Goal: Transaction & Acquisition: Purchase product/service

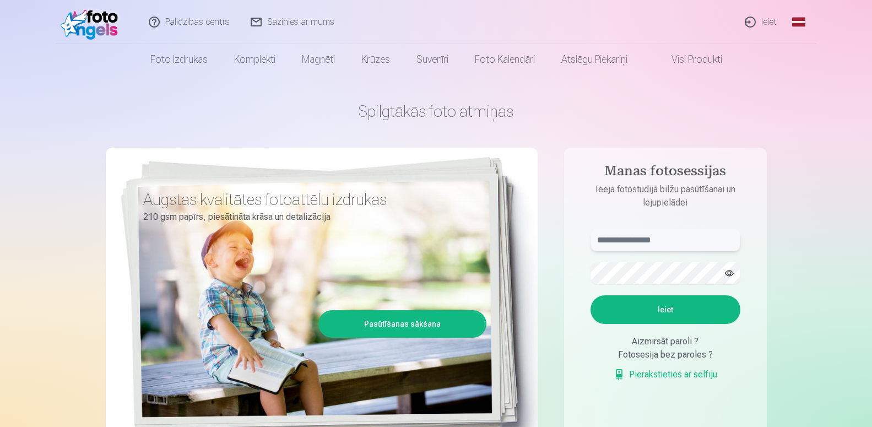
click at [597, 240] on input "text" at bounding box center [666, 240] width 150 height 22
type input "**********"
click at [650, 301] on button "Ieiet" at bounding box center [666, 309] width 150 height 29
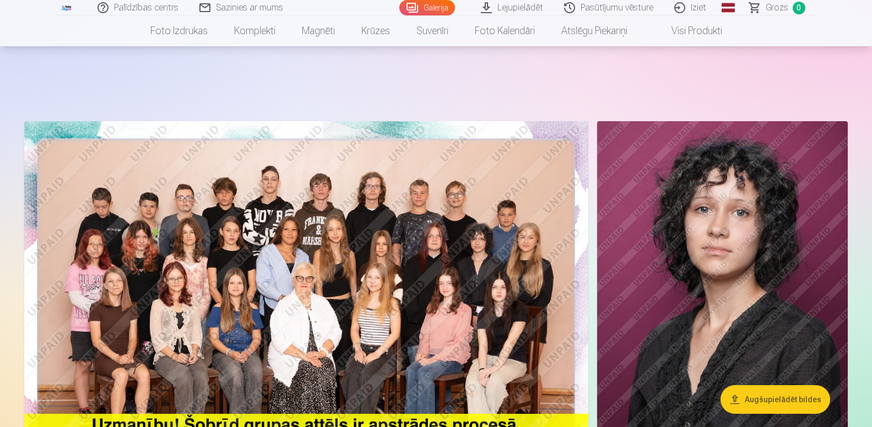
scroll to position [112, 0]
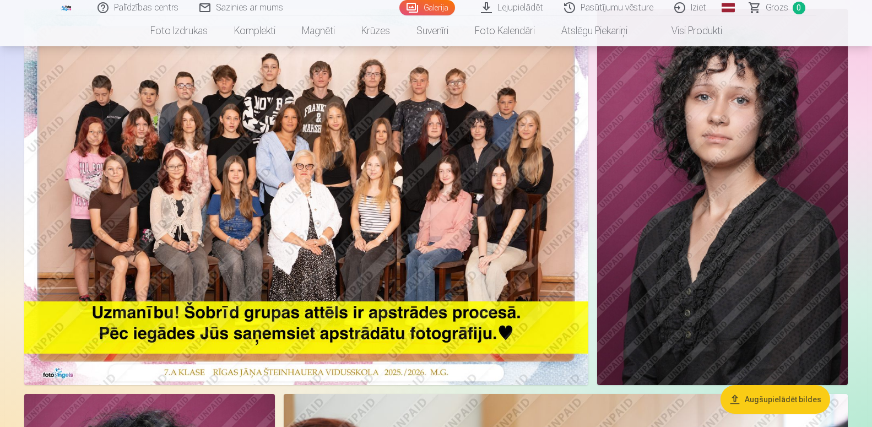
click at [507, 330] on img at bounding box center [306, 197] width 564 height 376
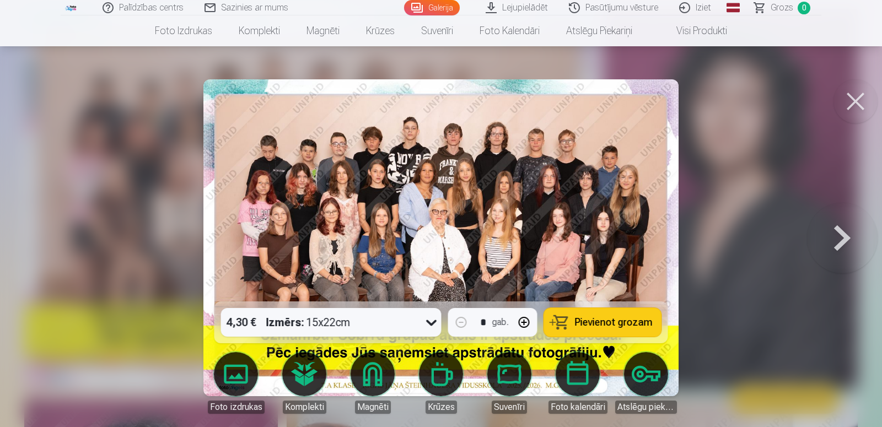
click at [846, 239] on button at bounding box center [842, 237] width 71 height 105
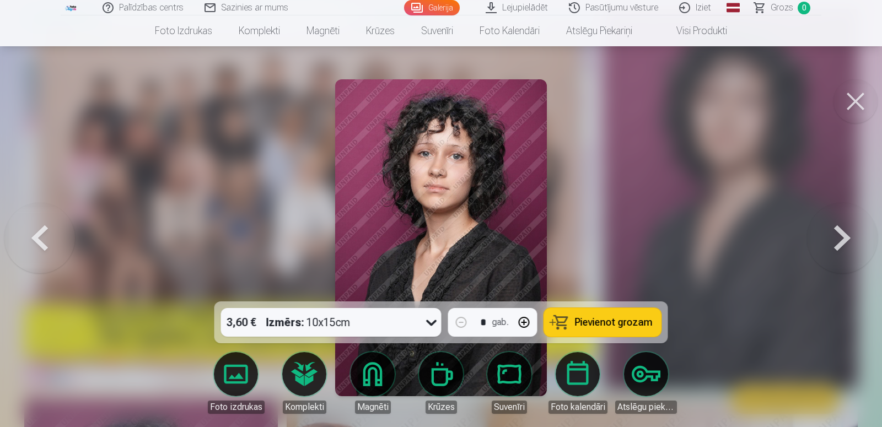
click at [841, 234] on button at bounding box center [842, 237] width 71 height 105
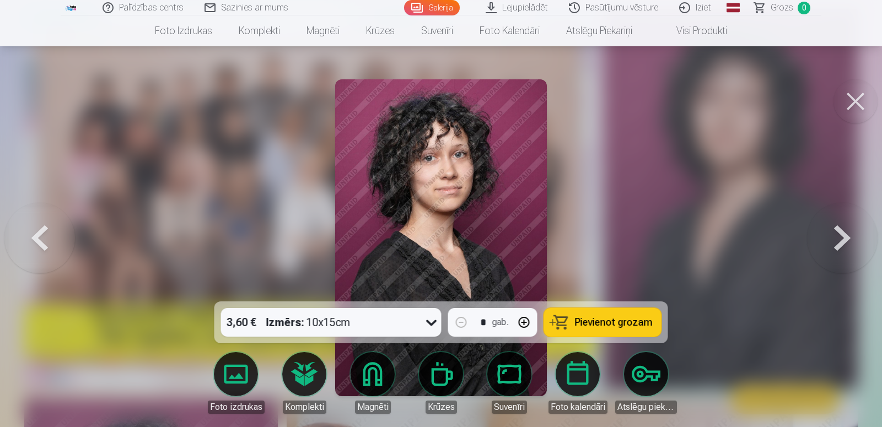
click at [855, 98] on button at bounding box center [855, 101] width 44 height 44
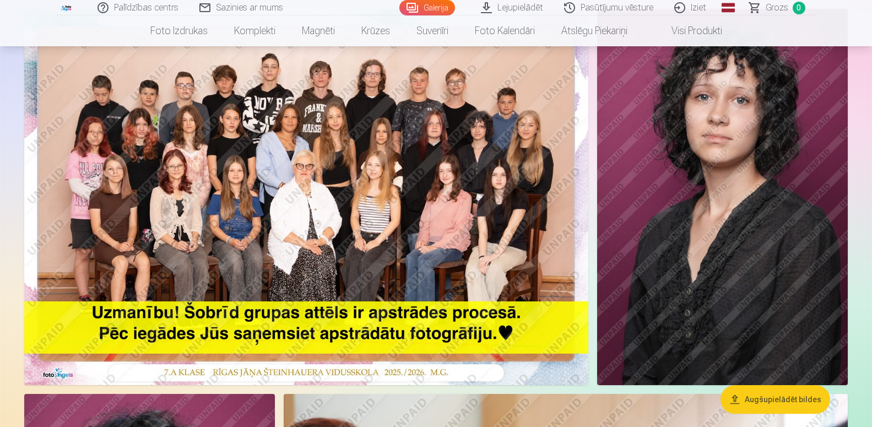
click at [838, 200] on img at bounding box center [722, 197] width 251 height 376
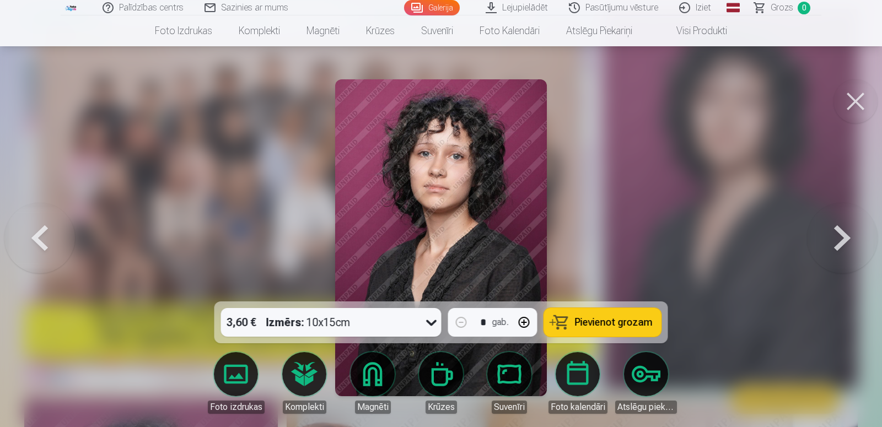
click at [843, 230] on button at bounding box center [842, 237] width 71 height 105
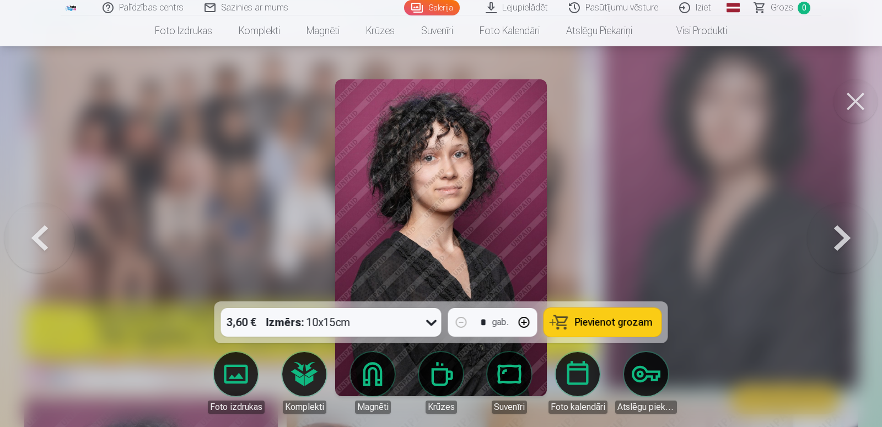
click at [842, 230] on button at bounding box center [842, 237] width 71 height 105
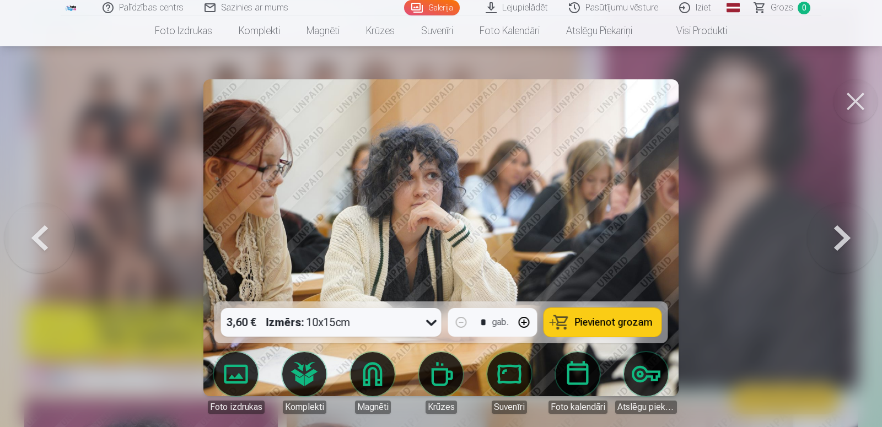
click at [851, 236] on button at bounding box center [842, 237] width 71 height 105
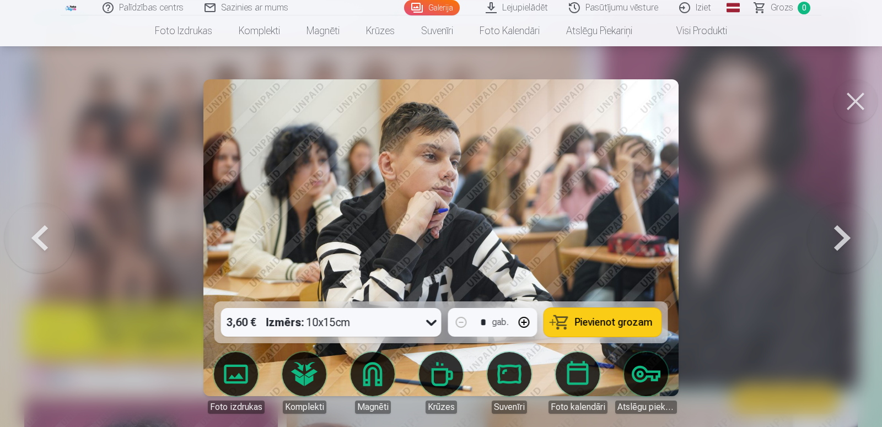
click at [851, 233] on button at bounding box center [842, 237] width 71 height 105
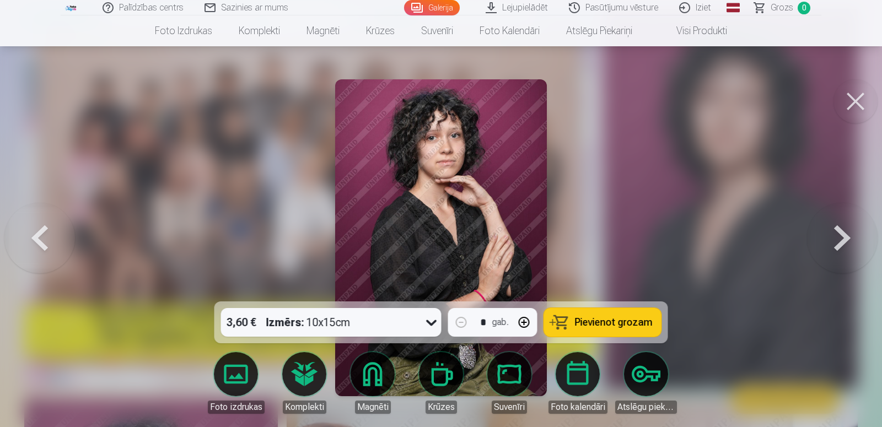
click at [847, 239] on button at bounding box center [842, 237] width 71 height 105
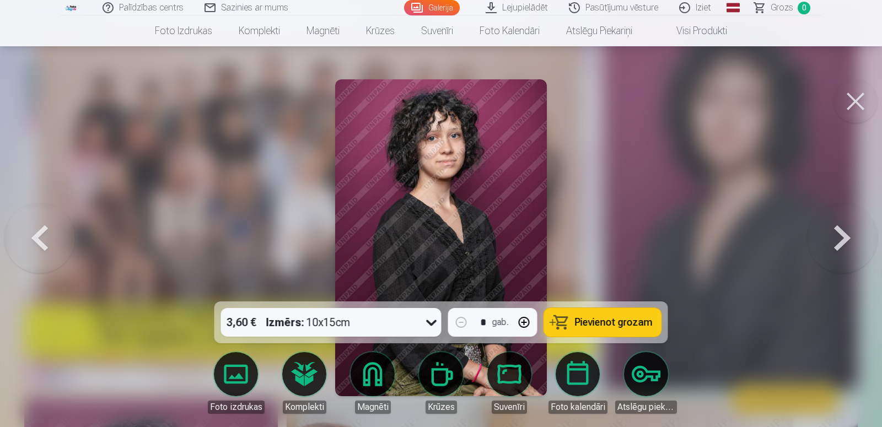
click at [844, 235] on button at bounding box center [842, 237] width 71 height 105
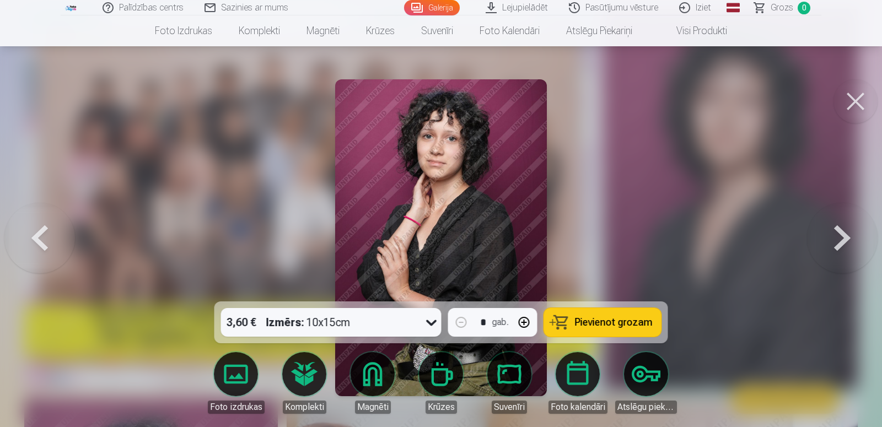
click at [843, 238] on button at bounding box center [842, 237] width 71 height 105
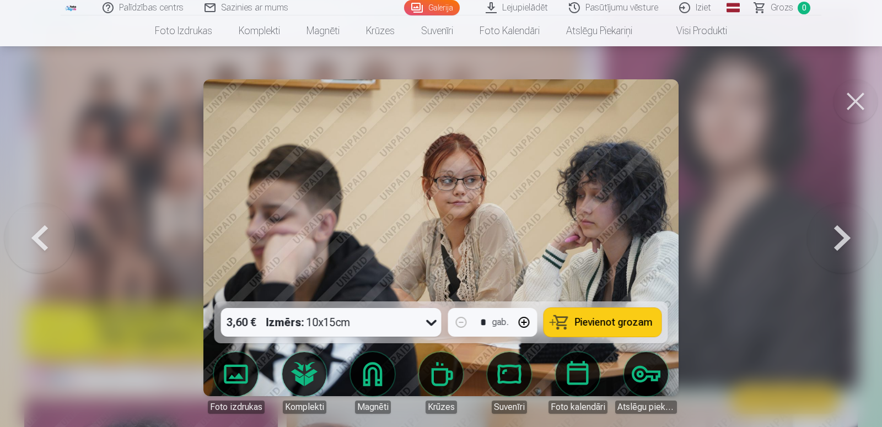
click at [842, 234] on button at bounding box center [842, 237] width 71 height 105
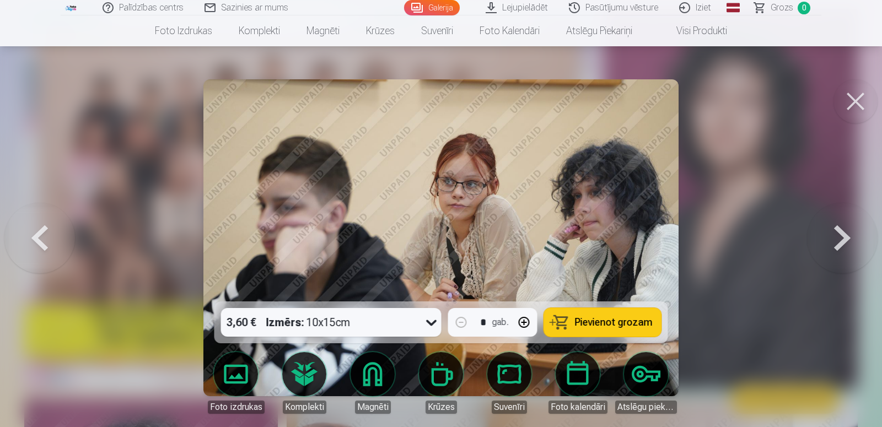
click at [842, 234] on button at bounding box center [842, 237] width 71 height 105
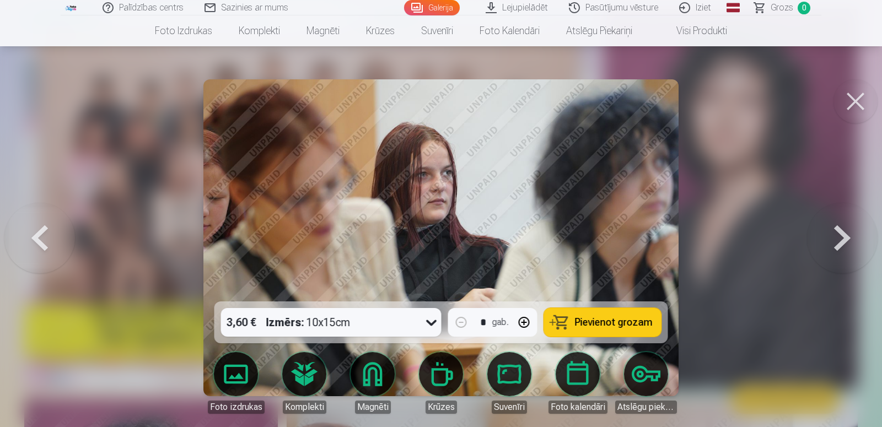
click at [842, 234] on button at bounding box center [842, 237] width 71 height 105
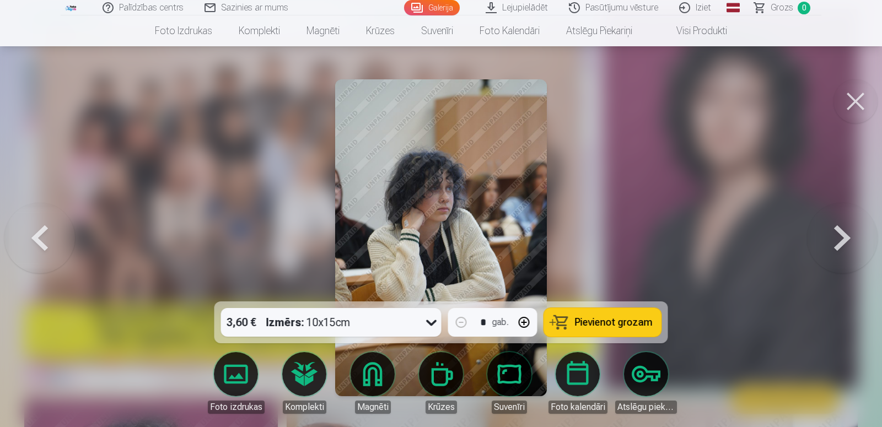
click at [842, 234] on button at bounding box center [842, 237] width 71 height 105
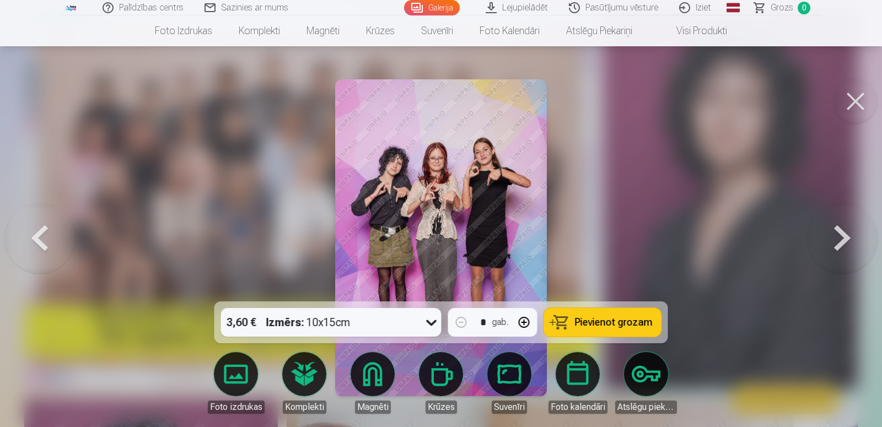
click at [842, 237] on button at bounding box center [842, 237] width 71 height 105
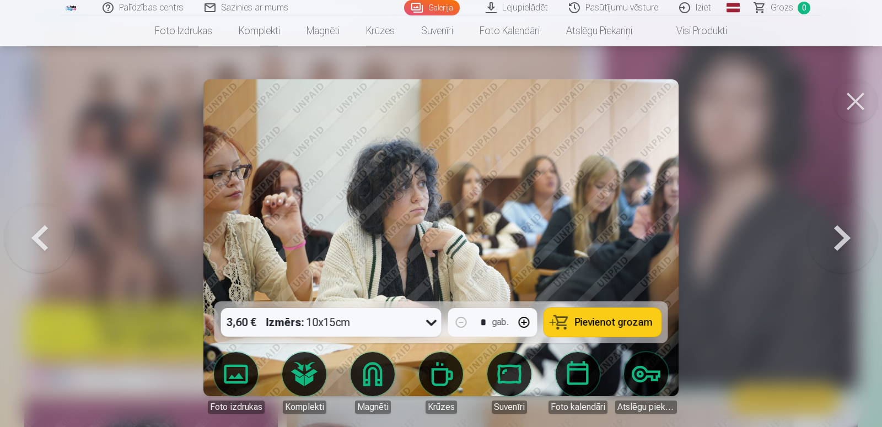
click at [842, 237] on button at bounding box center [842, 237] width 71 height 105
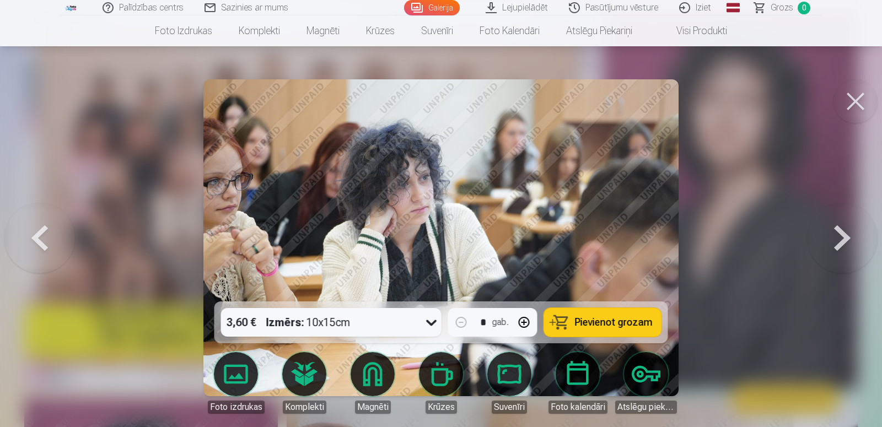
click at [842, 237] on button at bounding box center [842, 237] width 71 height 105
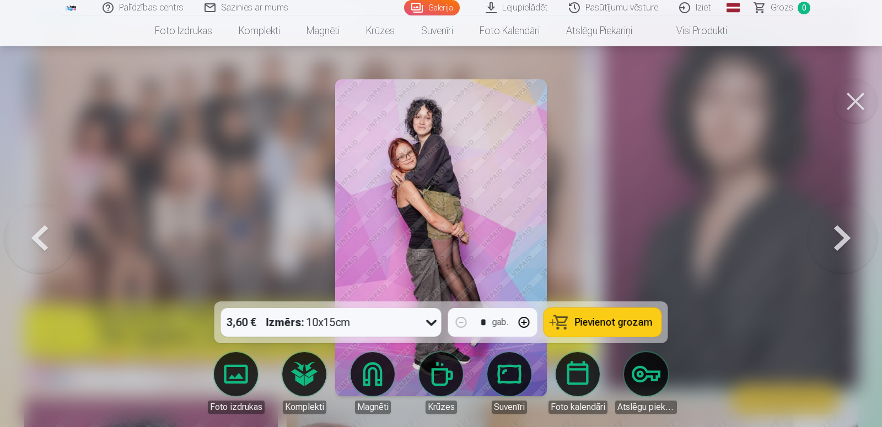
click at [842, 237] on button at bounding box center [842, 237] width 71 height 105
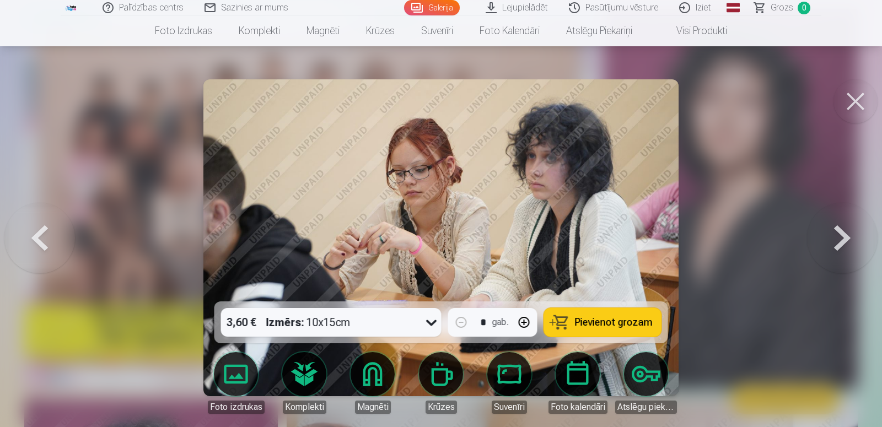
click at [37, 234] on button at bounding box center [39, 237] width 71 height 105
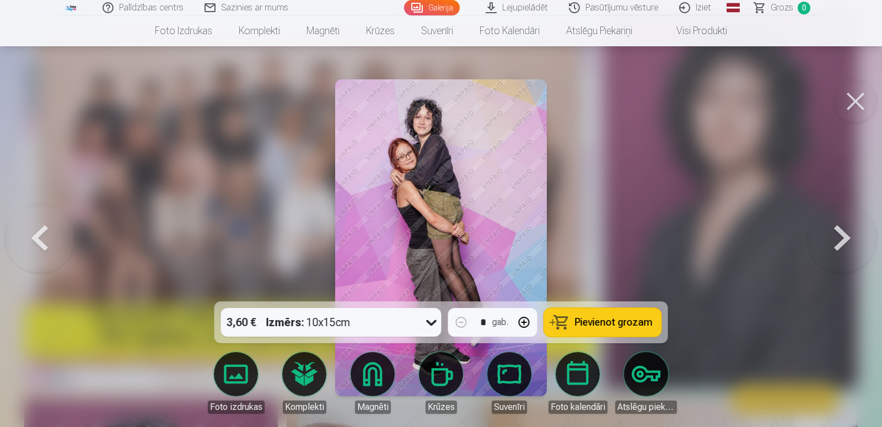
click at [851, 238] on button at bounding box center [842, 237] width 71 height 105
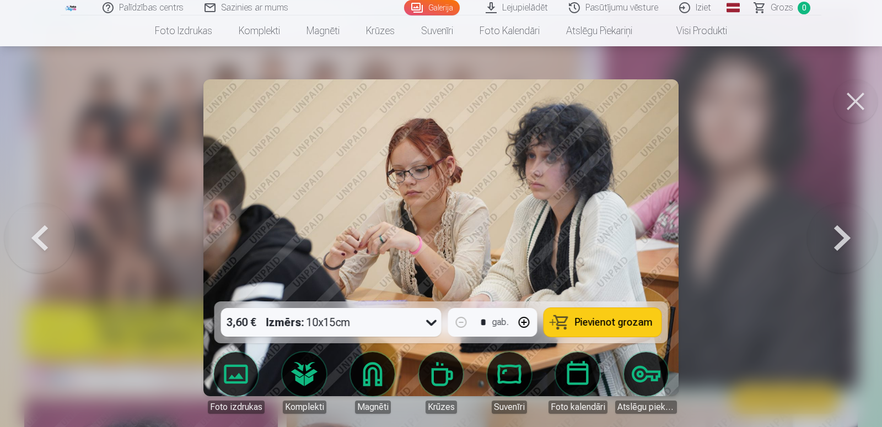
click at [846, 236] on button at bounding box center [842, 237] width 71 height 105
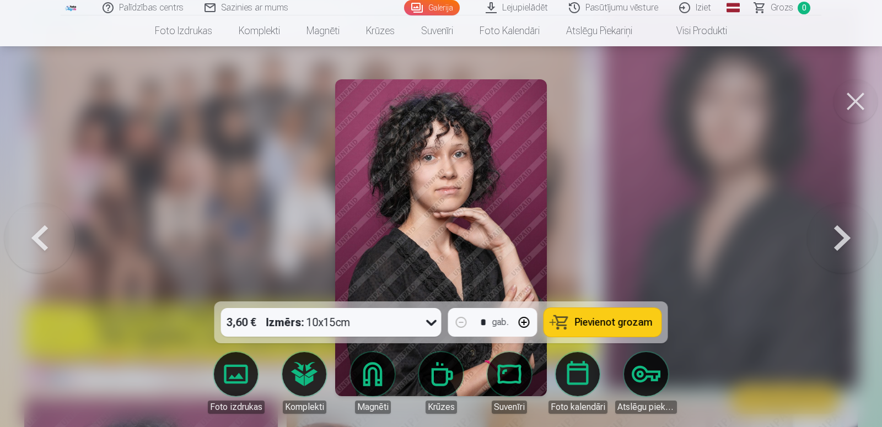
click at [846, 238] on button at bounding box center [842, 237] width 71 height 105
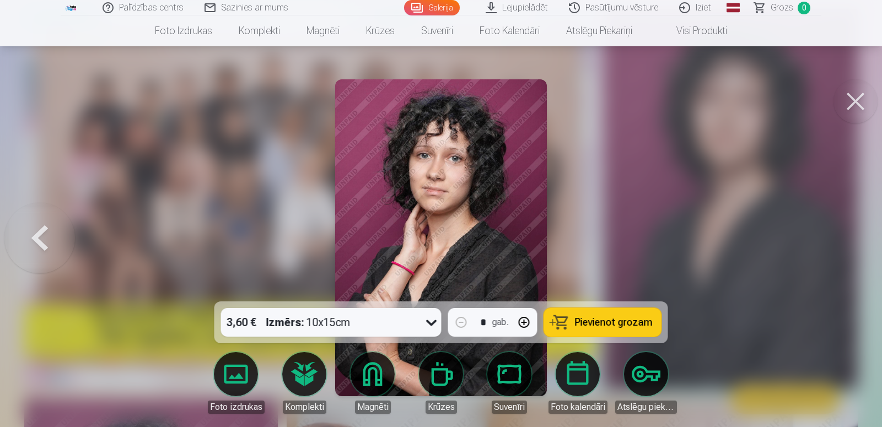
click at [846, 238] on div at bounding box center [441, 213] width 882 height 427
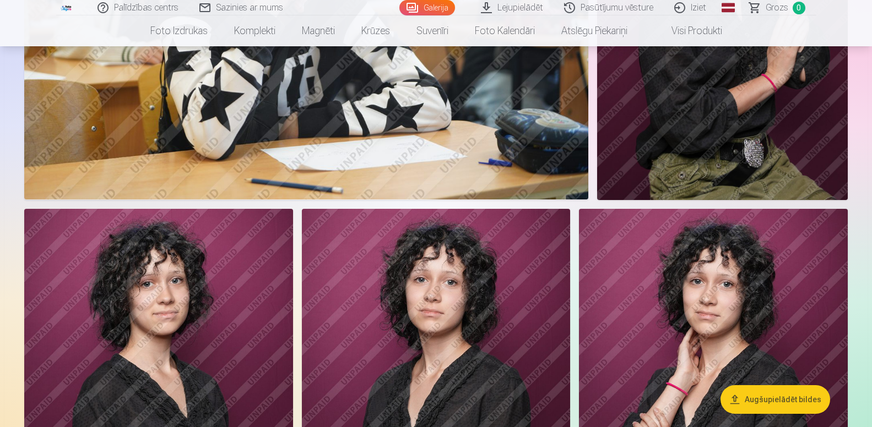
scroll to position [1124, 0]
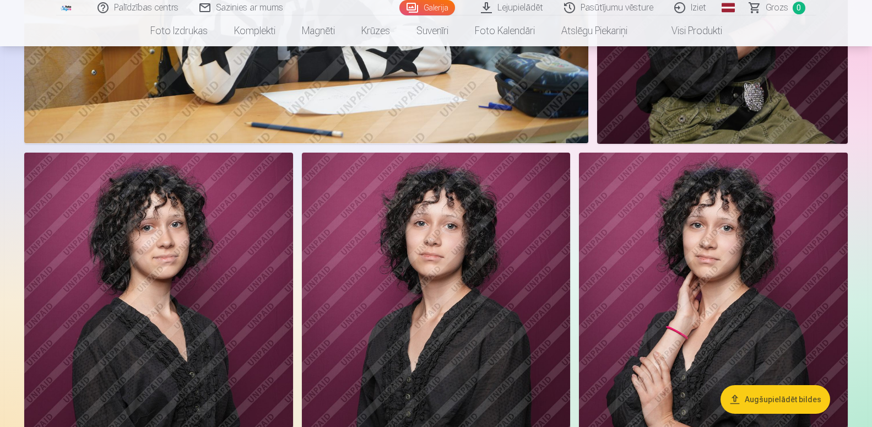
drag, startPoint x: 267, startPoint y: 147, endPoint x: 251, endPoint y: 184, distance: 40.7
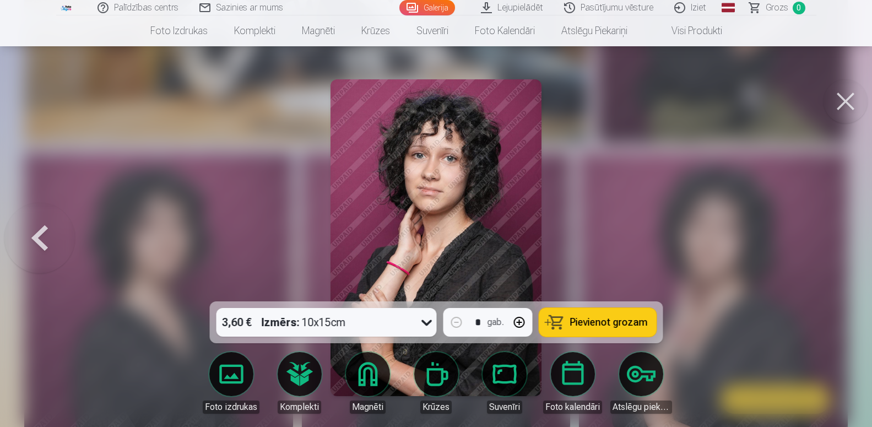
scroll to position [112, 0]
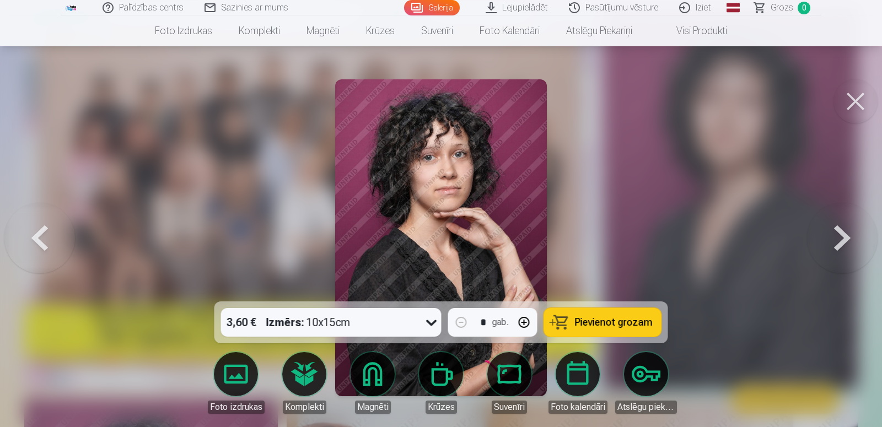
click at [846, 227] on button at bounding box center [842, 237] width 71 height 105
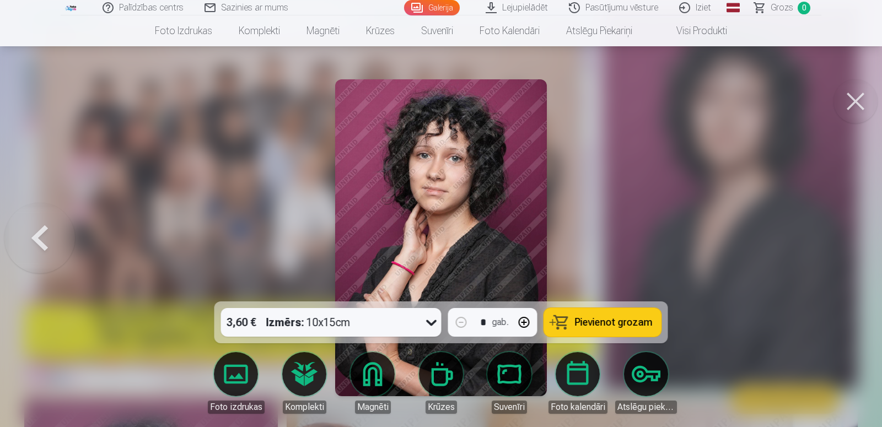
click at [853, 98] on button at bounding box center [855, 101] width 44 height 44
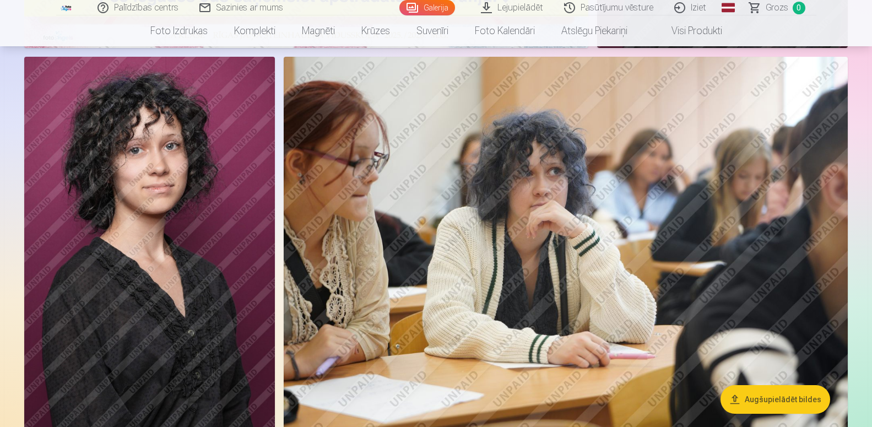
scroll to position [506, 0]
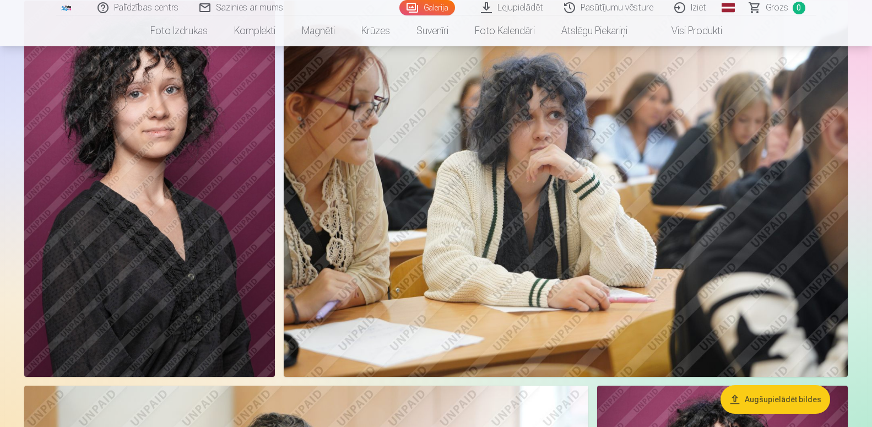
click at [609, 9] on link "Pasūtījumu vēsture" at bounding box center [609, 7] width 110 height 15
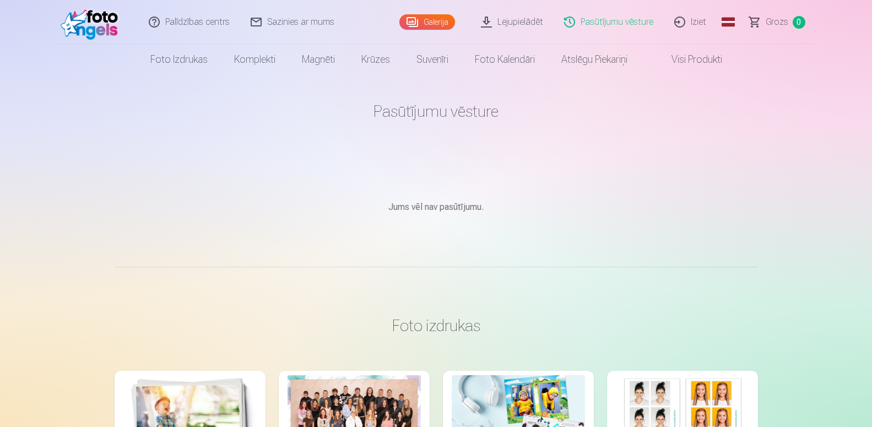
click at [325, 403] on div at bounding box center [354, 419] width 133 height 89
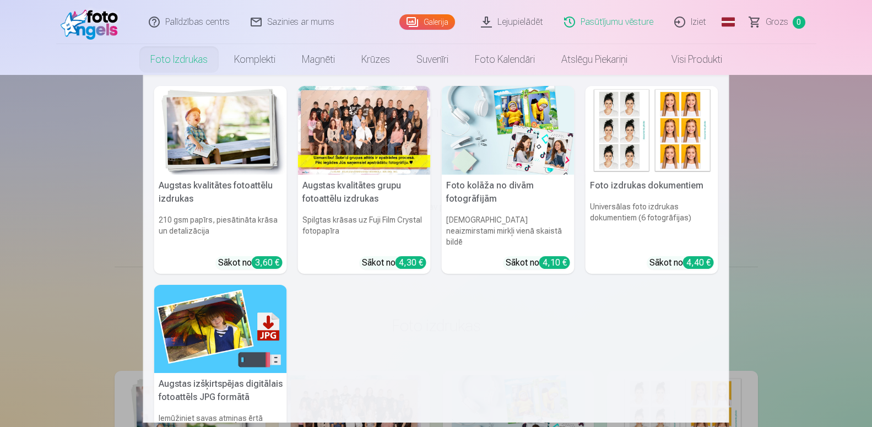
click at [170, 55] on link "Foto izdrukas" at bounding box center [179, 59] width 84 height 31
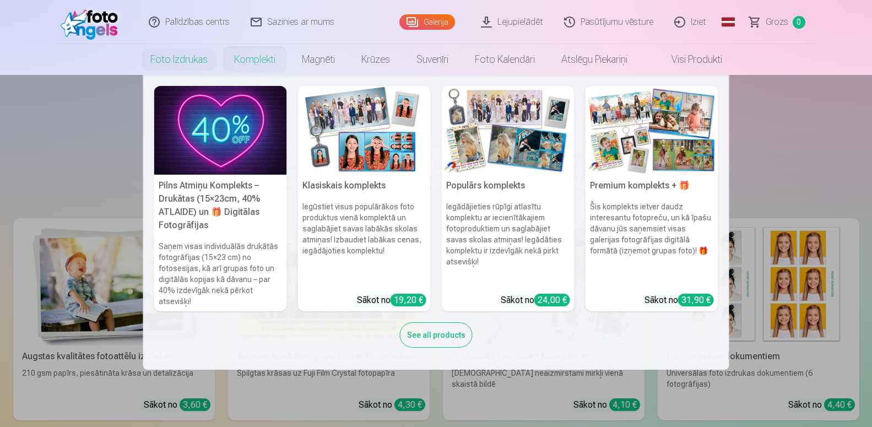
click at [252, 61] on link "Komplekti" at bounding box center [255, 59] width 68 height 31
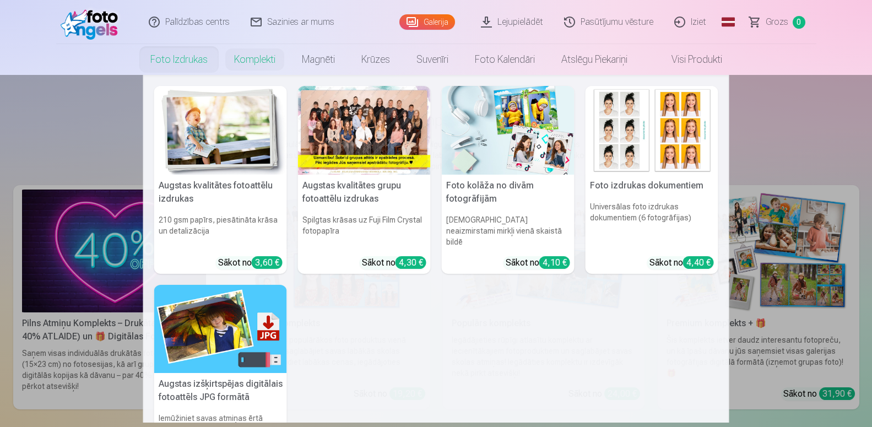
click at [163, 60] on link "Foto izdrukas" at bounding box center [179, 59] width 84 height 31
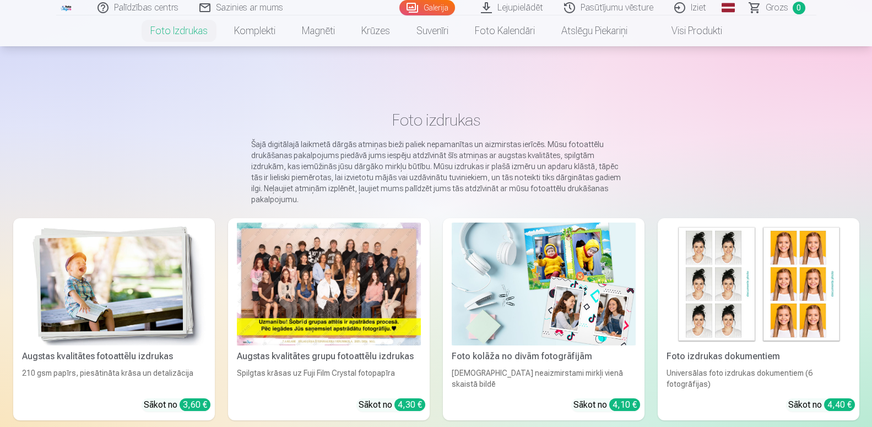
scroll to position [56, 0]
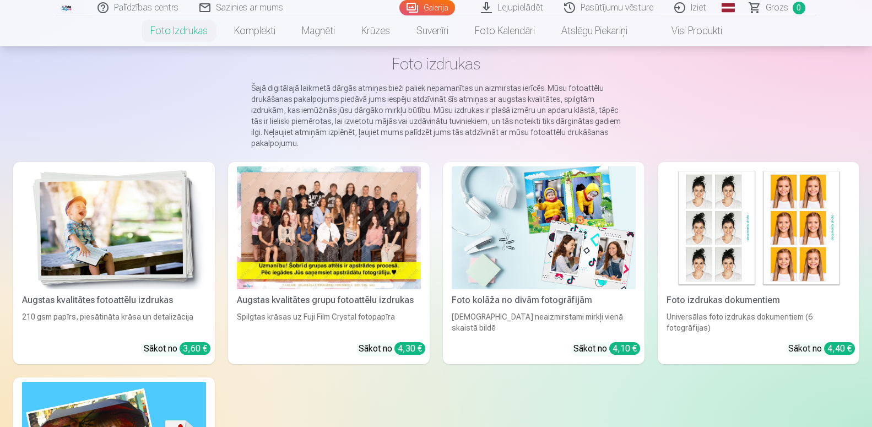
click at [339, 278] on div at bounding box center [329, 227] width 184 height 123
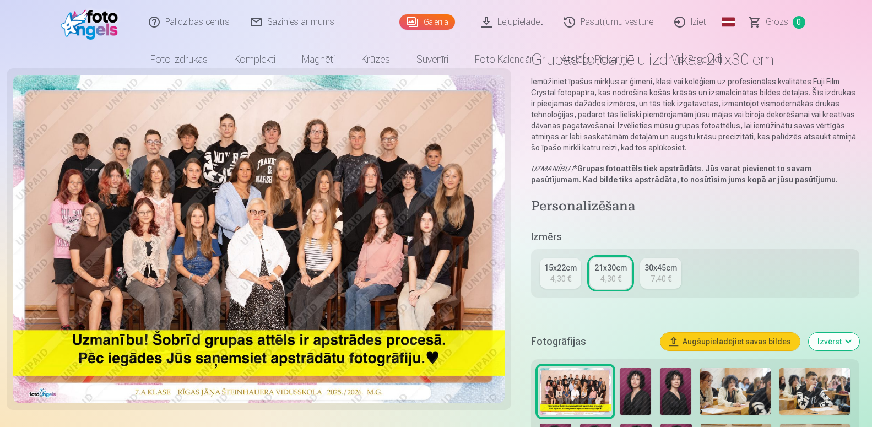
click at [343, 240] on img at bounding box center [259, 239] width 492 height 328
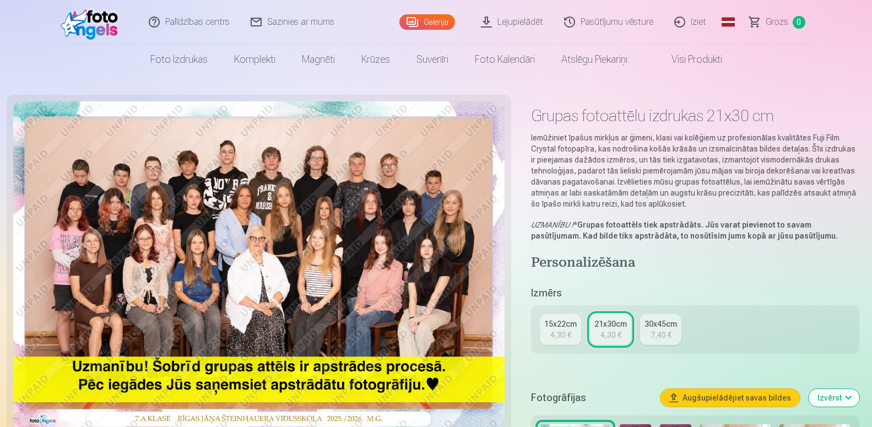
click at [716, 394] on button "Augšupielādējiet savas bildes" at bounding box center [730, 398] width 139 height 18
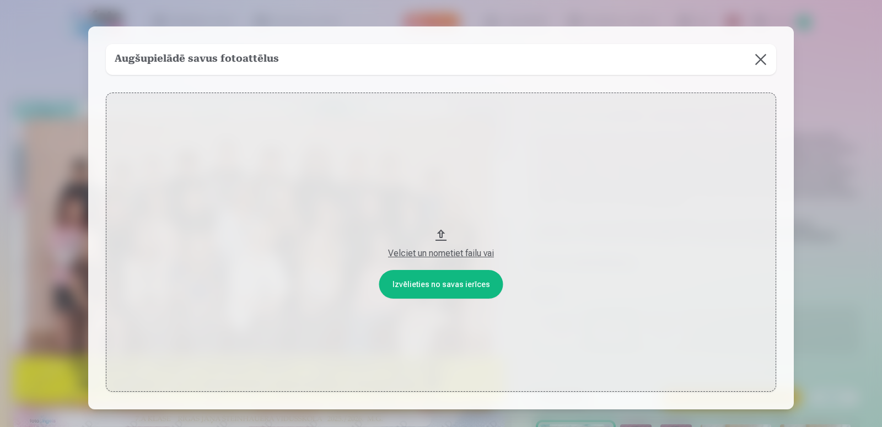
click at [429, 281] on button "Velciet un nometiet failu vai" at bounding box center [441, 242] width 670 height 299
click at [436, 280] on button "Velciet un nometiet failu vai" at bounding box center [441, 242] width 670 height 299
click at [748, 56] on button at bounding box center [760, 59] width 31 height 31
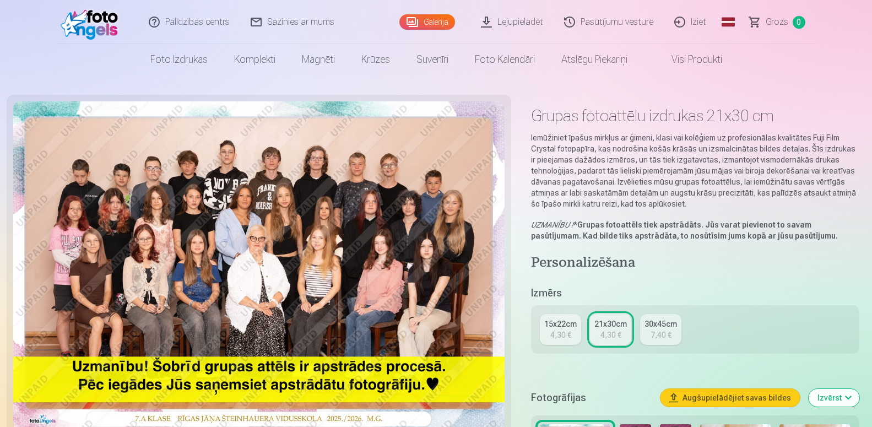
click at [201, 274] on img at bounding box center [259, 265] width 492 height 328
click at [234, 274] on img at bounding box center [259, 265] width 492 height 328
click at [273, 283] on img at bounding box center [259, 265] width 492 height 328
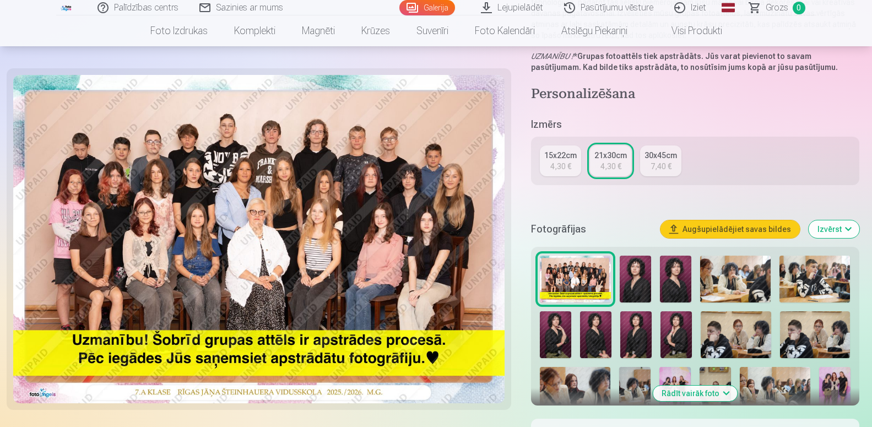
scroll to position [281, 0]
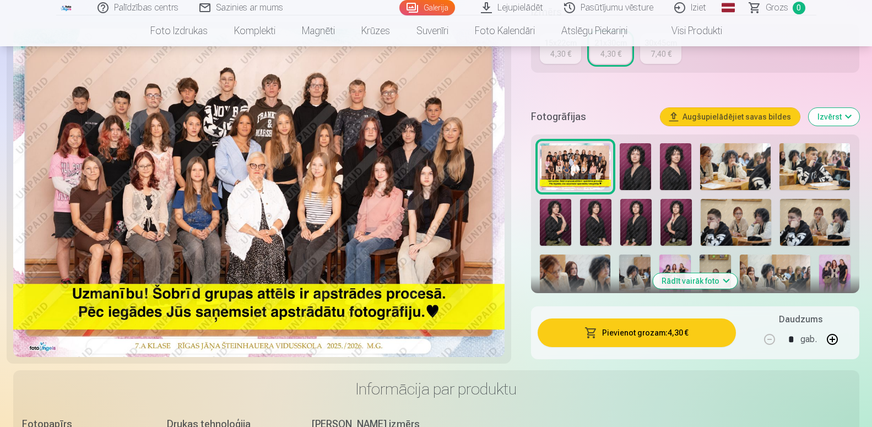
click at [197, 239] on img at bounding box center [259, 193] width 492 height 328
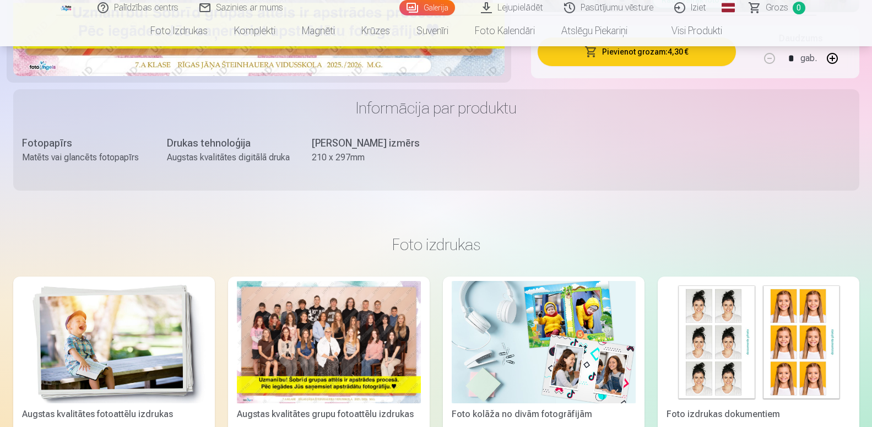
scroll to position [675, 0]
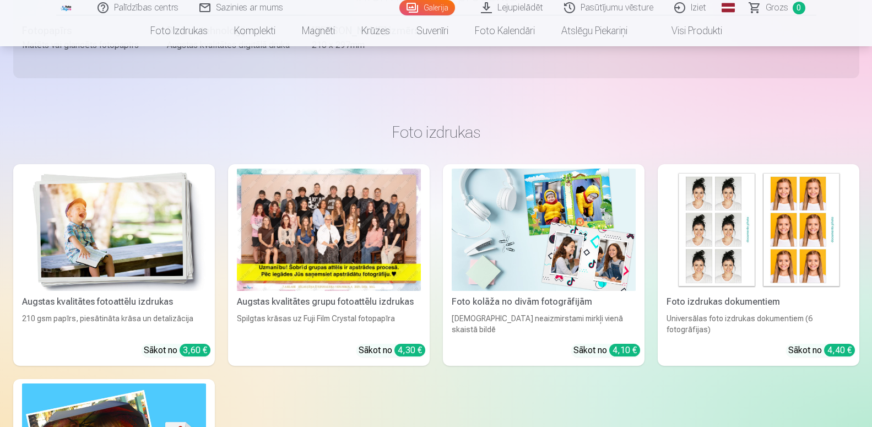
click at [273, 263] on div at bounding box center [329, 230] width 184 height 123
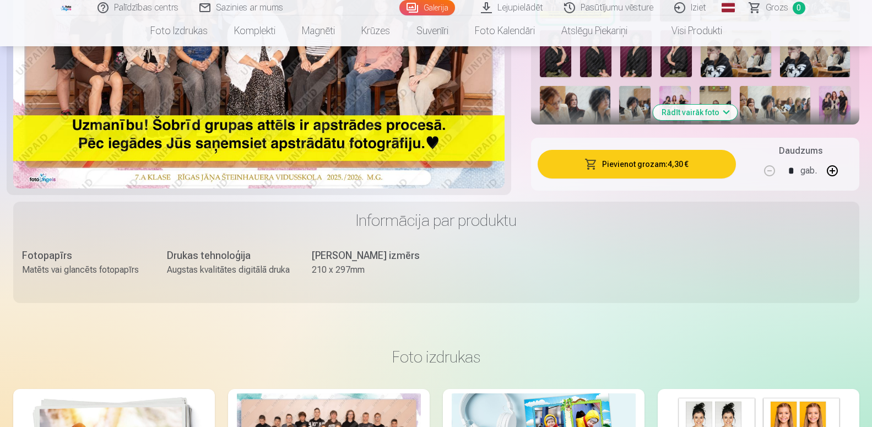
scroll to position [618, 0]
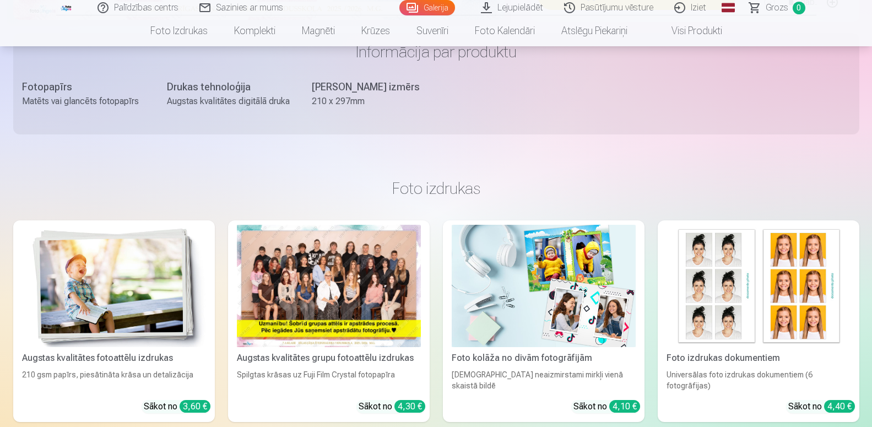
click at [321, 299] on div at bounding box center [329, 286] width 184 height 123
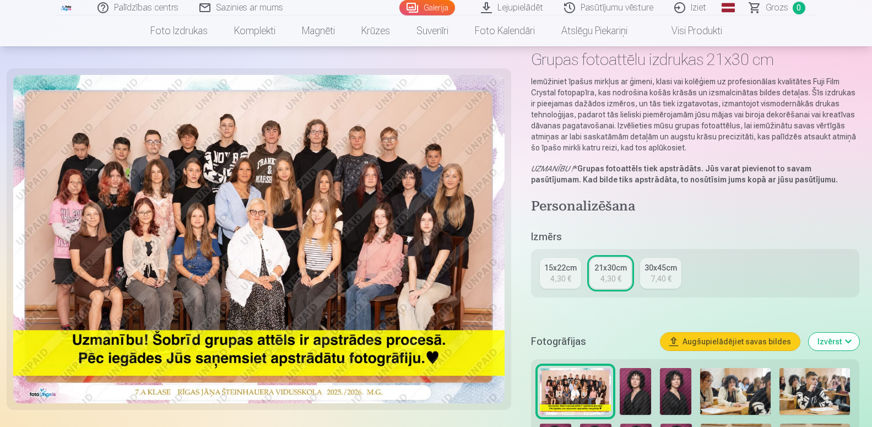
scroll to position [169, 0]
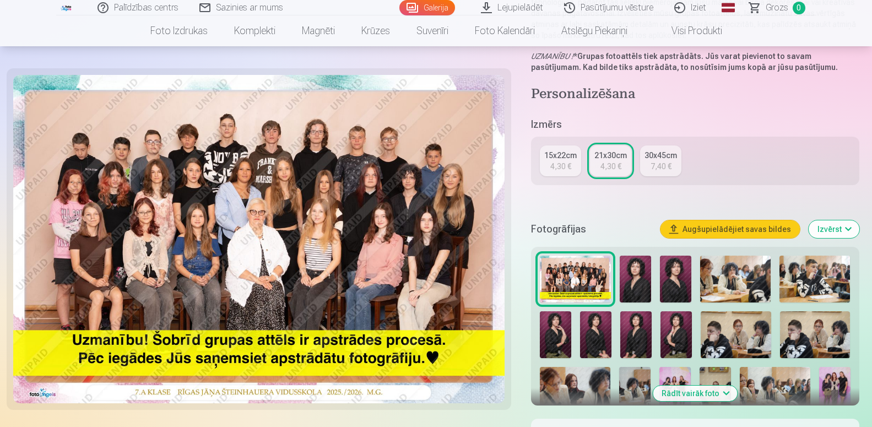
click at [628, 282] on img at bounding box center [635, 279] width 31 height 47
